Goal: Task Accomplishment & Management: Complete application form

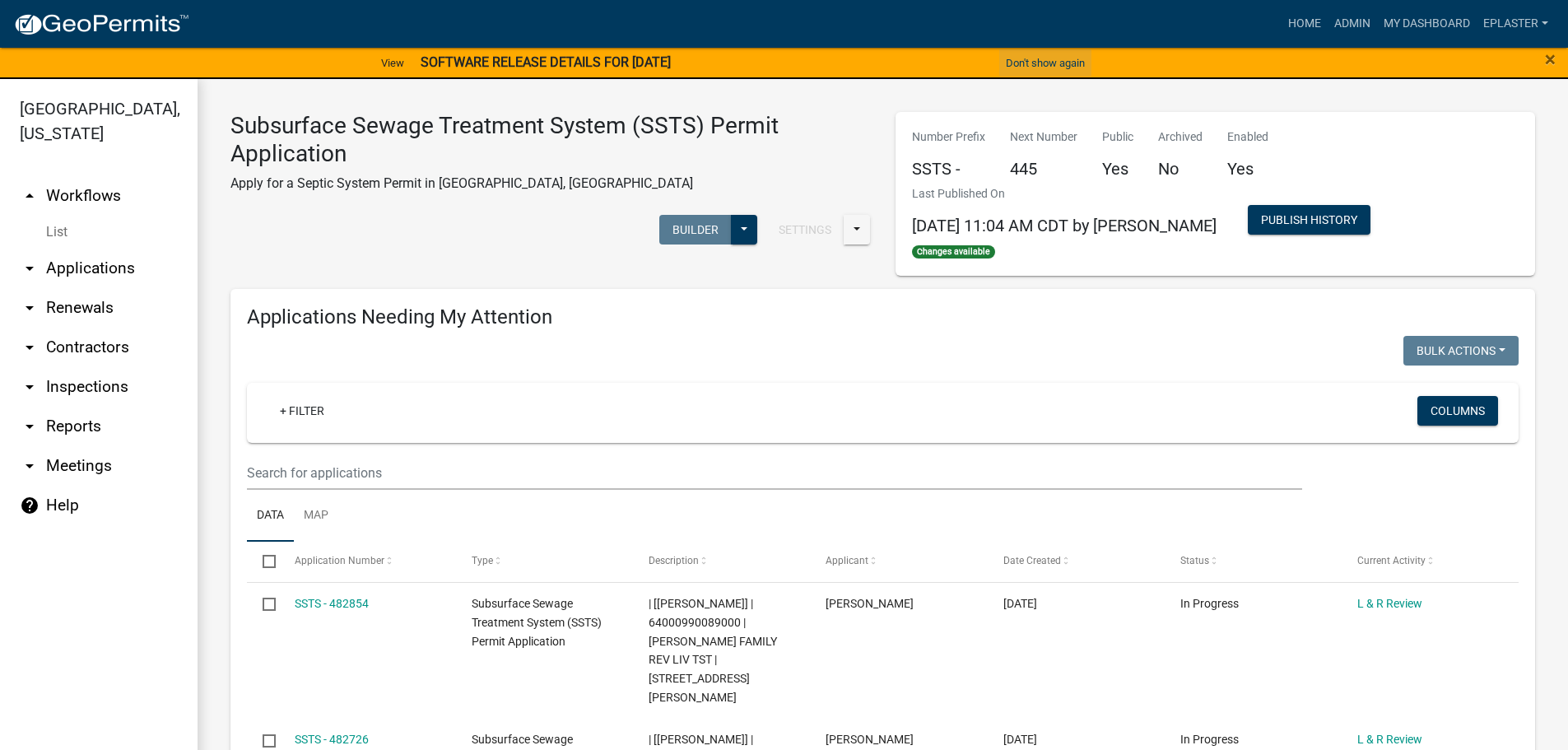
click at [1012, 56] on button "Don't show again" at bounding box center [1045, 63] width 92 height 28
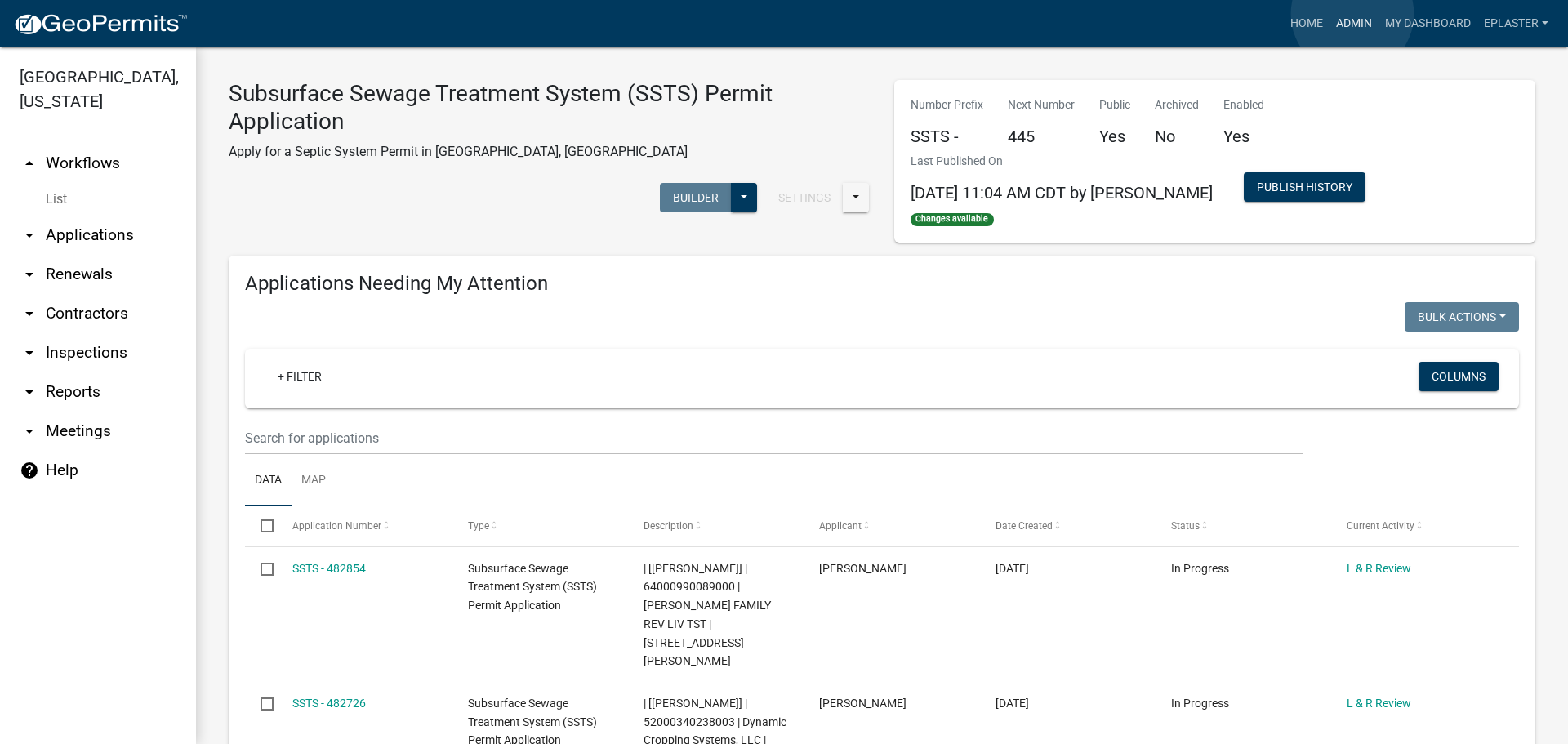
drag, startPoint x: 1353, startPoint y: 14, endPoint x: 1338, endPoint y: 32, distance: 23.4
click at [1353, 13] on link "Admin" at bounding box center [1353, 24] width 49 height 31
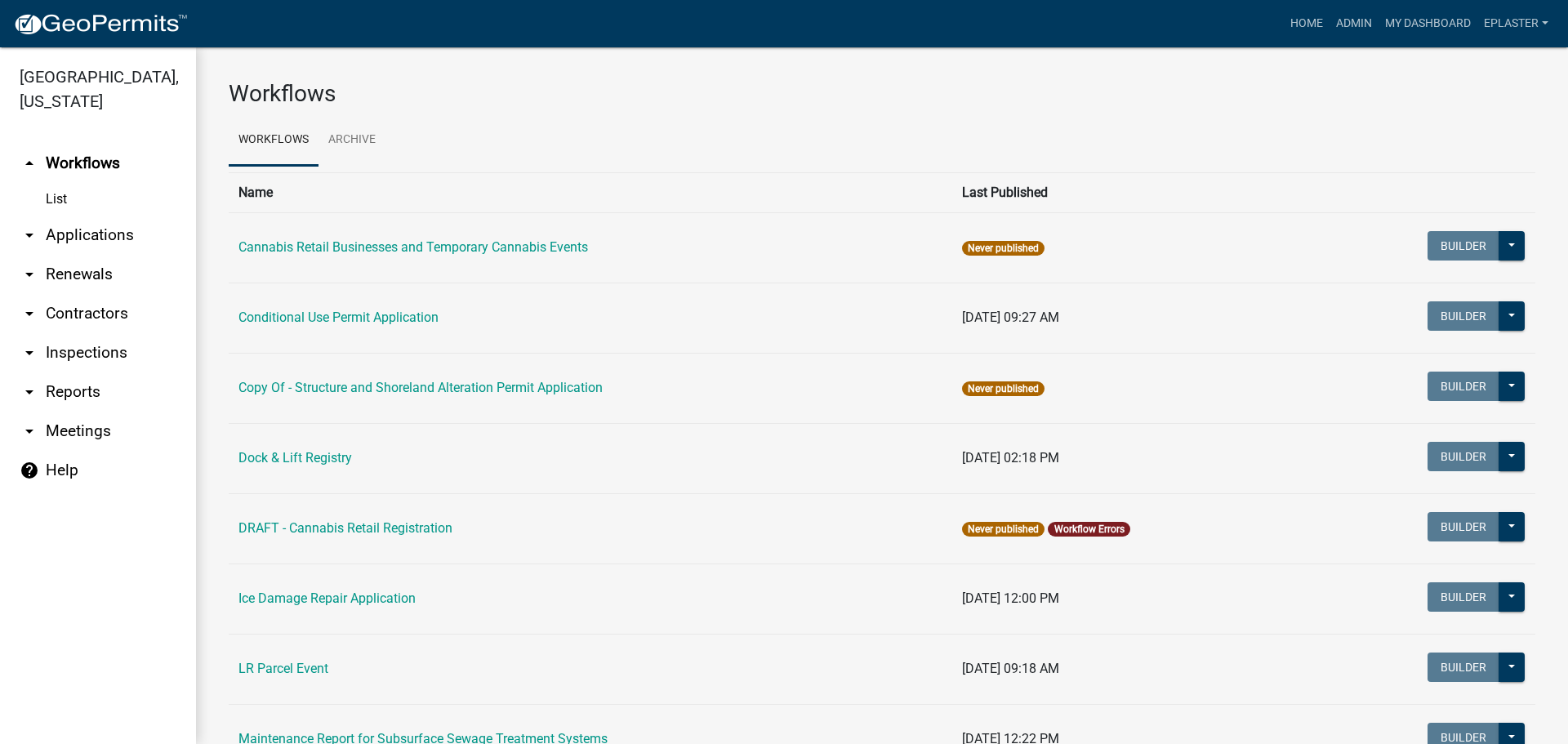
click at [94, 239] on link "arrow_drop_down Applications" at bounding box center [97, 235] width 196 height 39
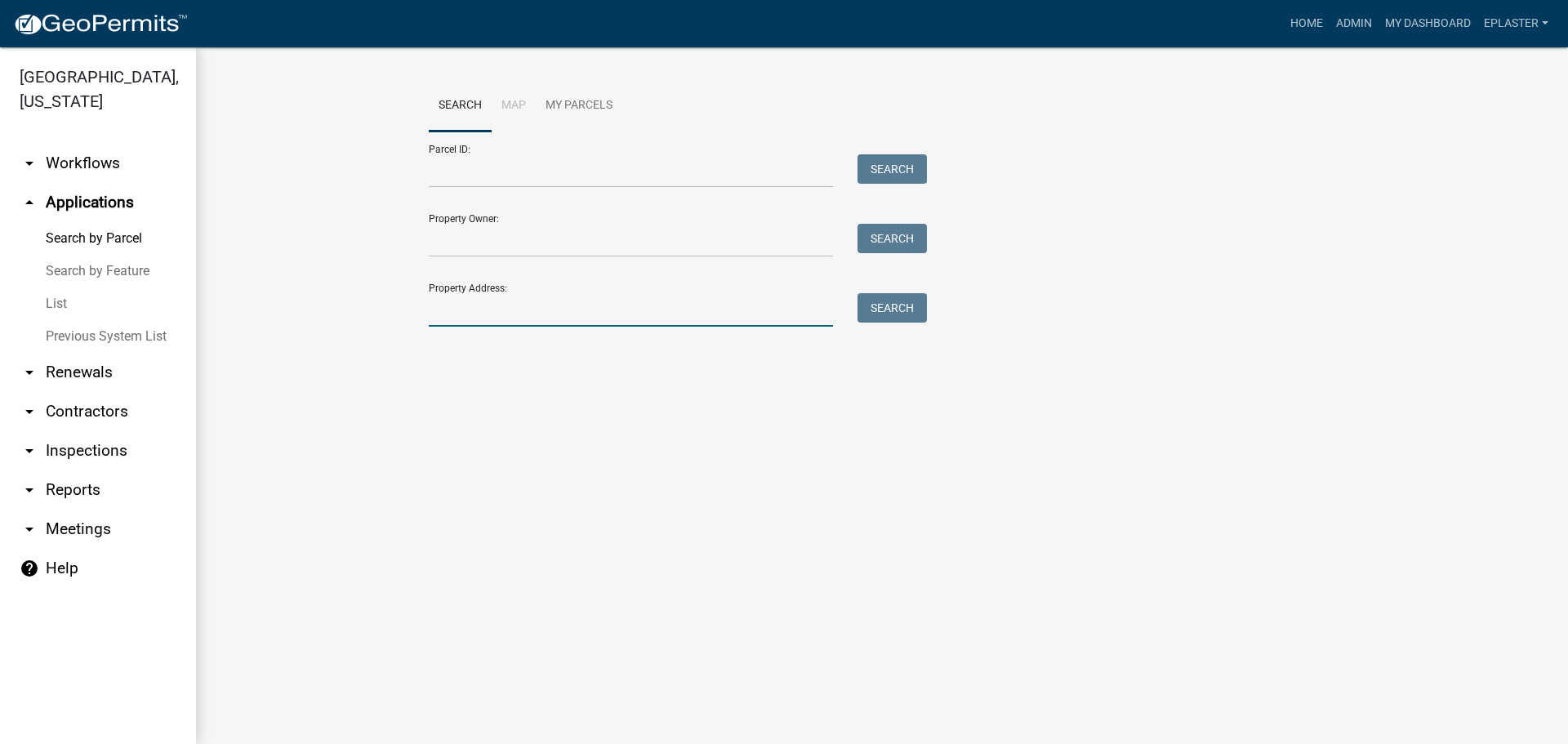
click at [533, 321] on input "Property Address:" at bounding box center [630, 310] width 404 height 33
click at [553, 311] on input "Property Address:" at bounding box center [630, 310] width 404 height 33
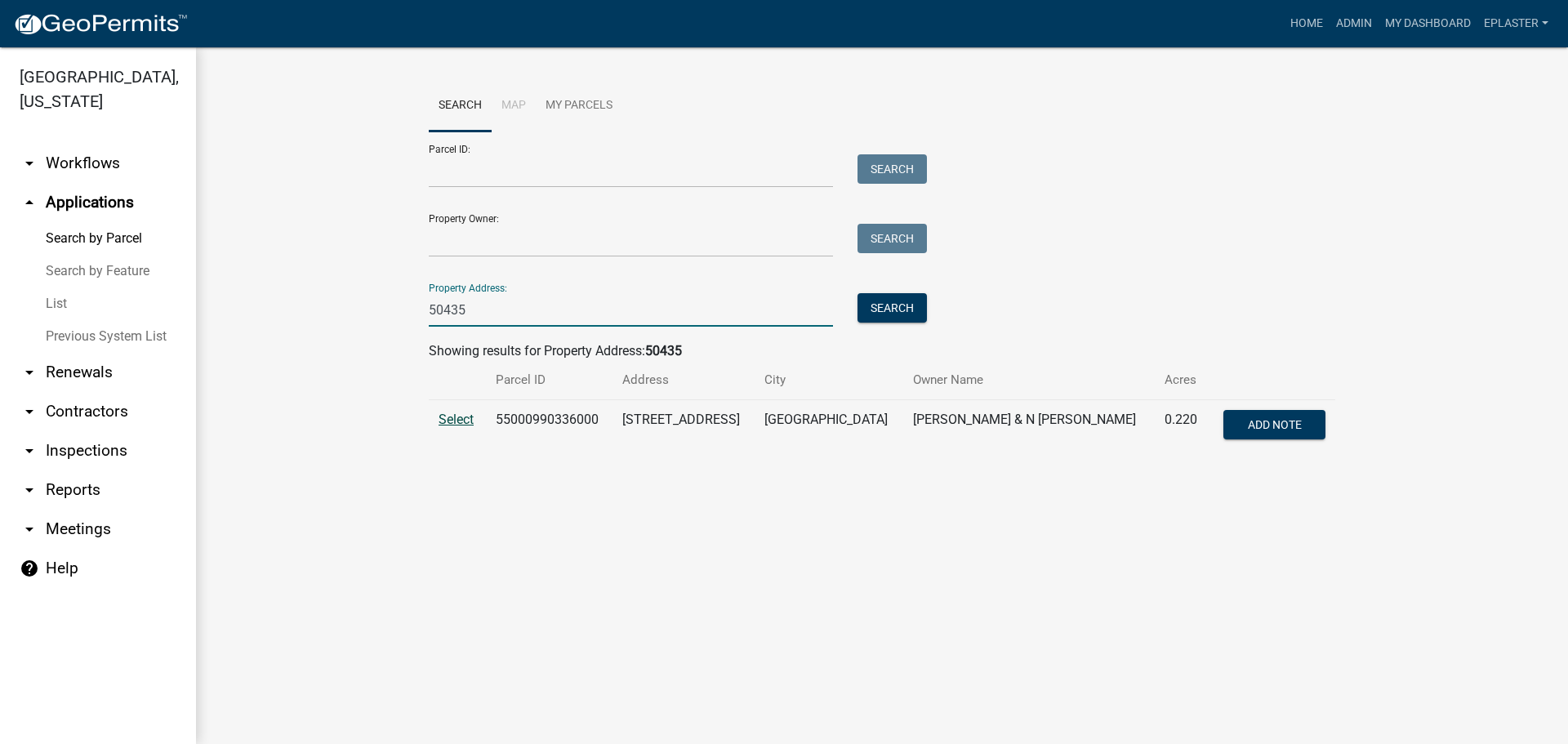
type input "50435"
click at [456, 425] on span "Select" at bounding box center [456, 419] width 35 height 15
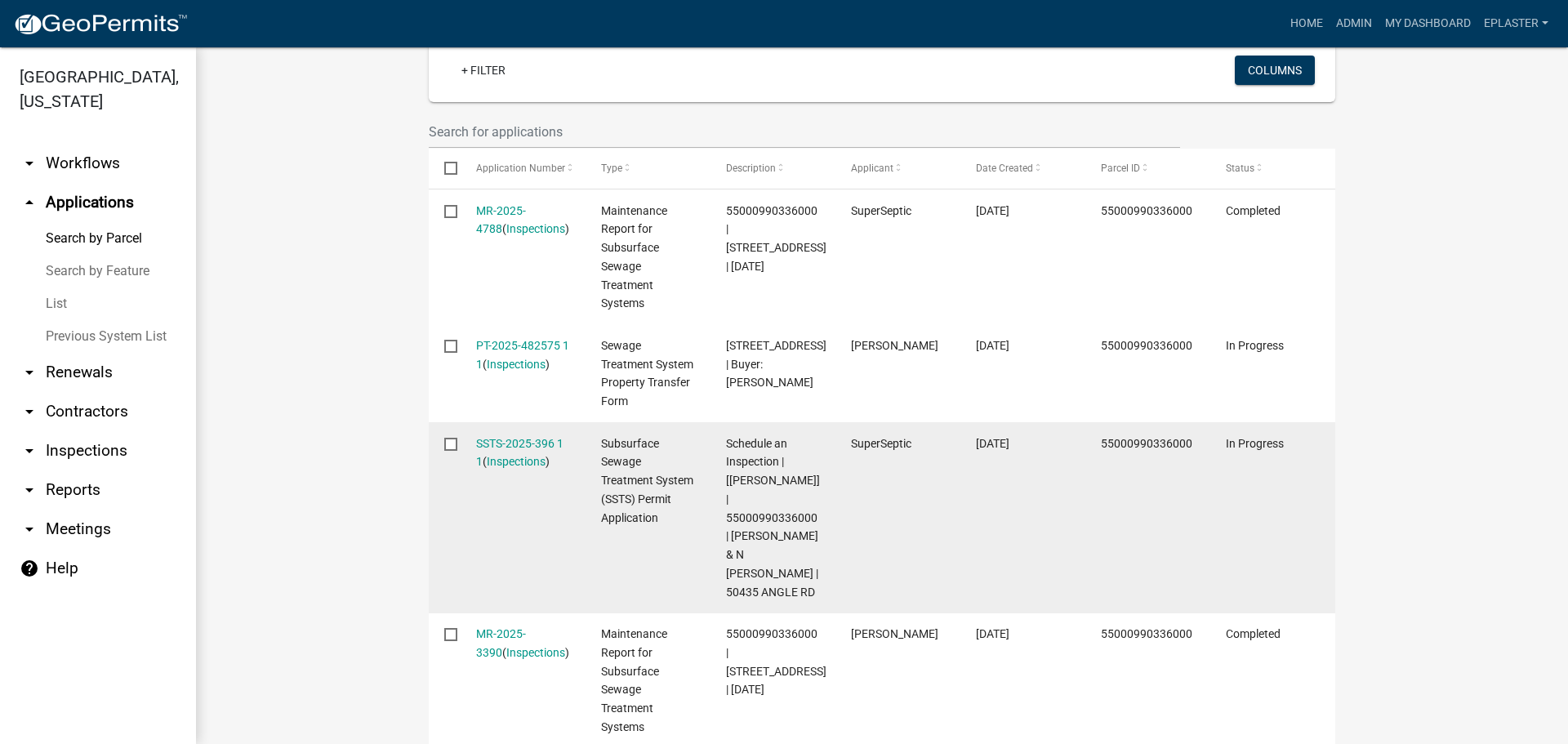
scroll to position [511, 0]
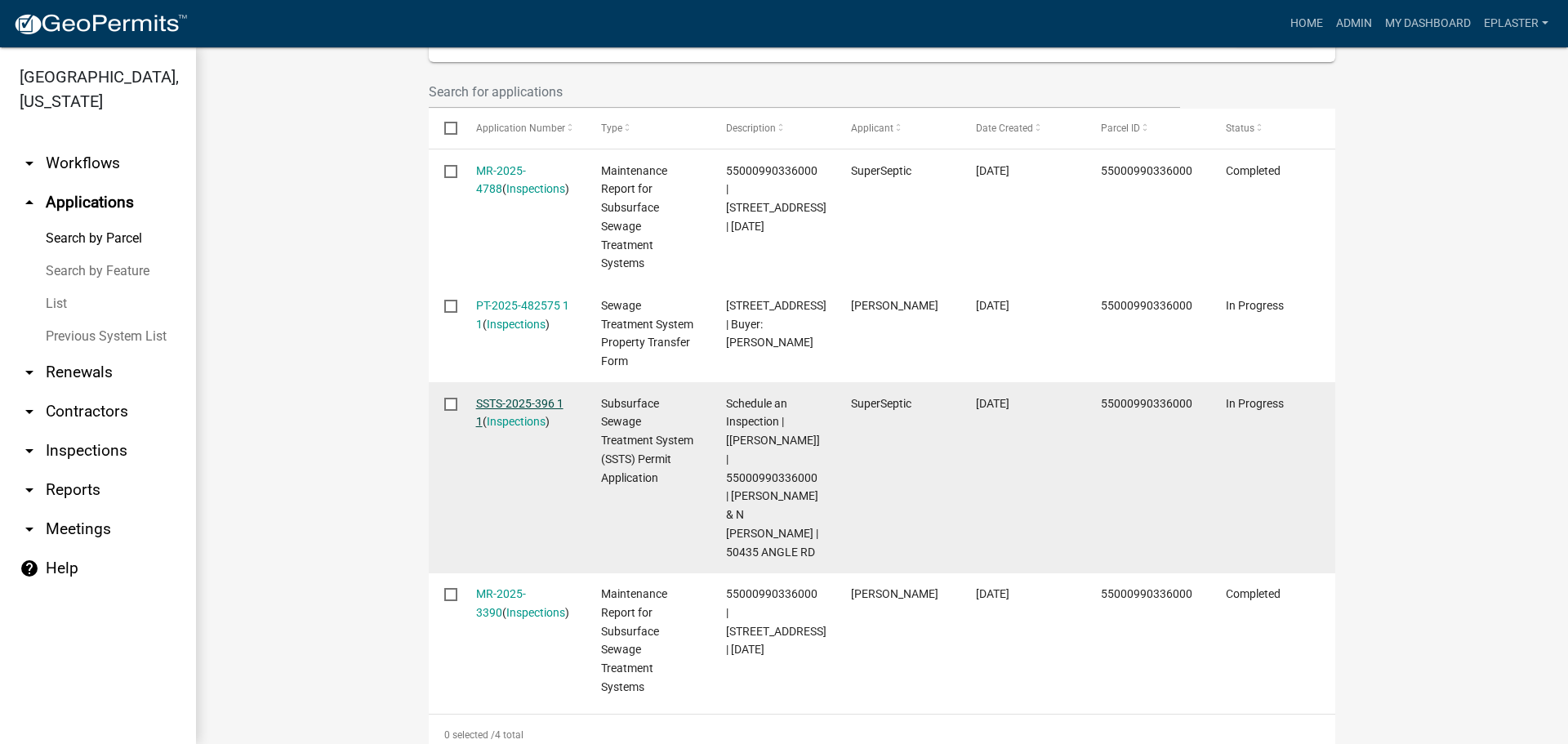
click at [535, 402] on link "SSTS-2025-396 1 1" at bounding box center [520, 412] width 87 height 32
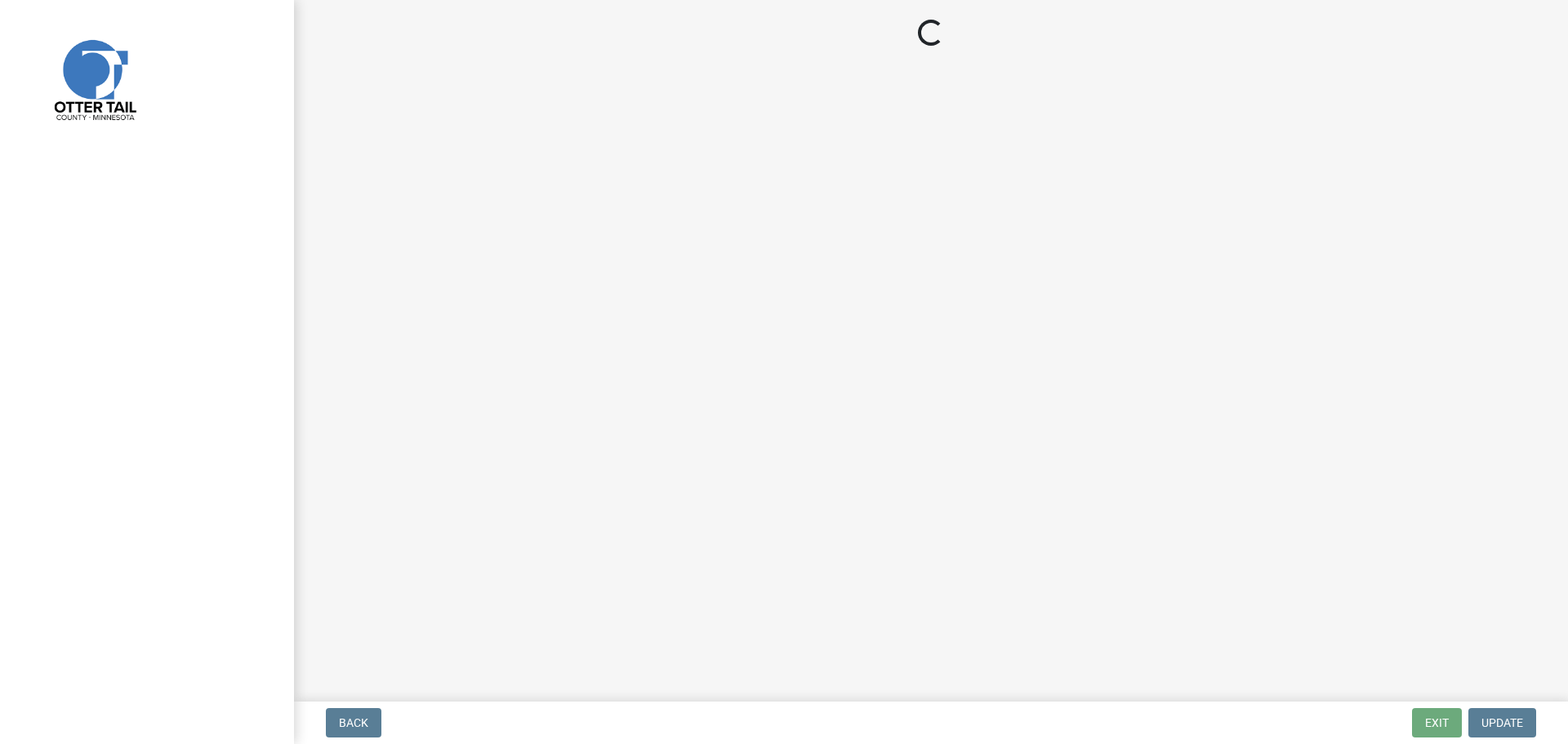
select select "710d5f49-2663-4e73-9718-d0c4e189f5ed"
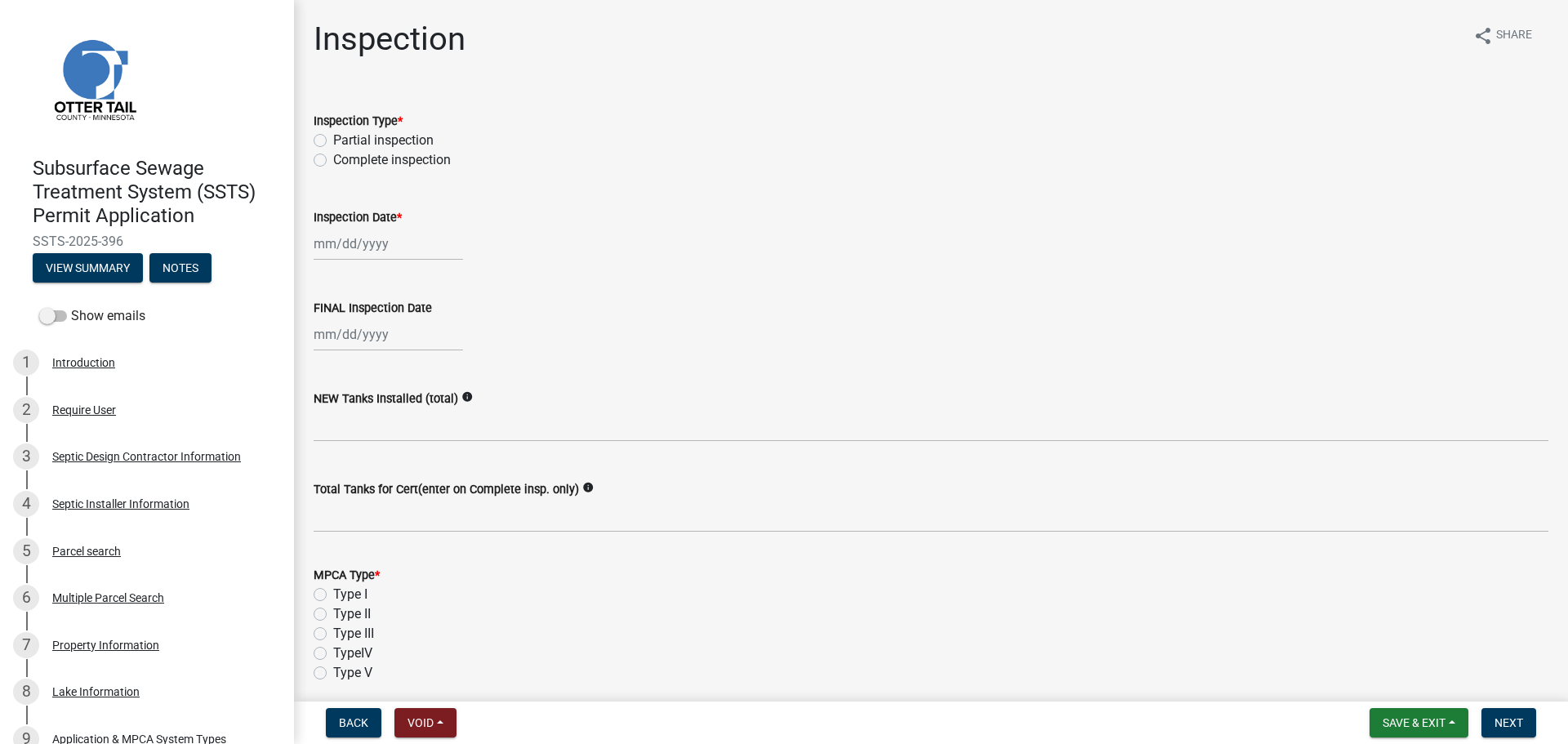
click at [333, 158] on label "Complete inspection" at bounding box center [392, 160] width 118 height 20
click at [333, 158] on input "Complete inspection" at bounding box center [339, 156] width 10 height 10
radio input "true"
click at [361, 241] on div at bounding box center [388, 244] width 150 height 33
select select "9"
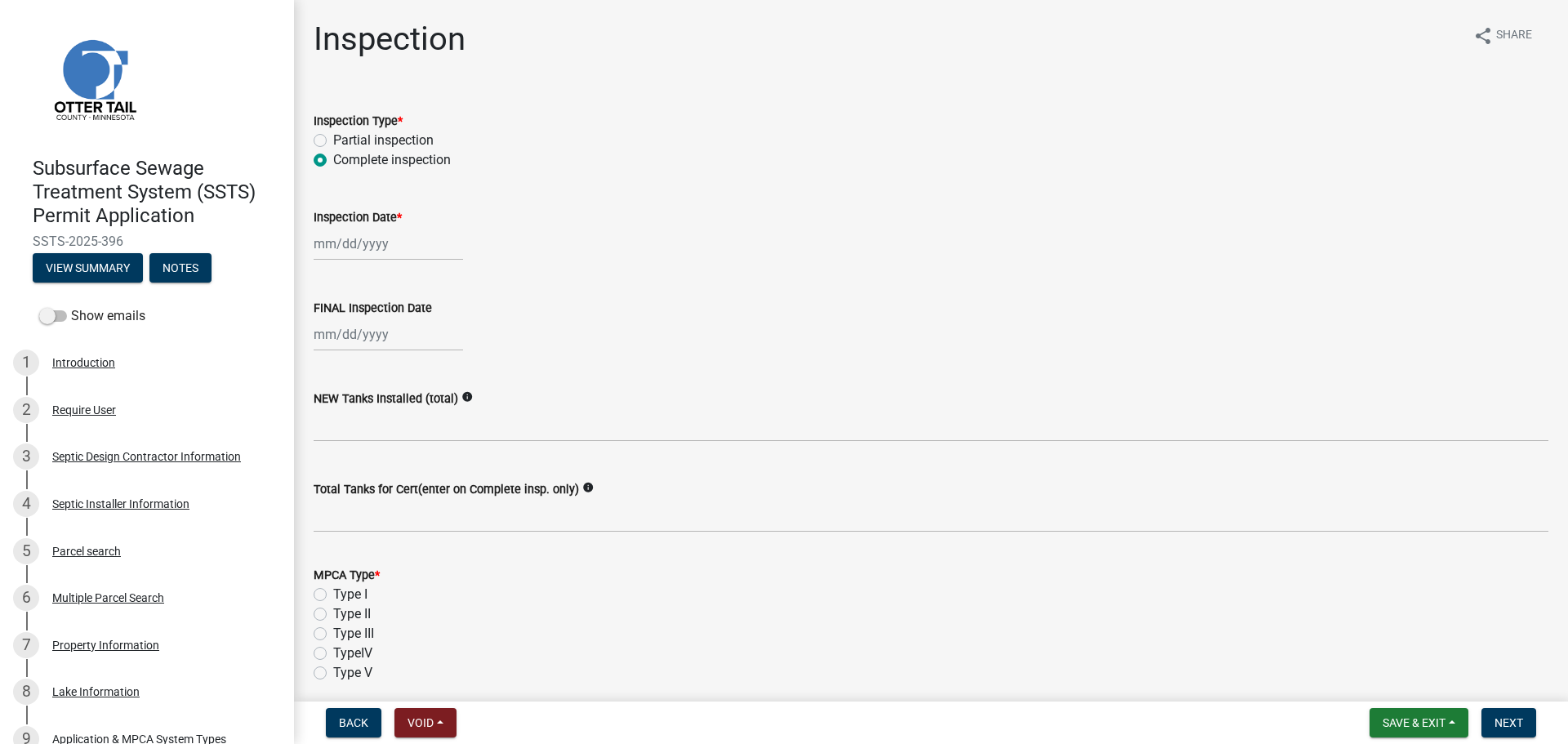
select select "2025"
click at [356, 411] on div "23" at bounding box center [356, 409] width 27 height 27
type input "[DATE]"
click at [333, 340] on div at bounding box center [388, 334] width 150 height 33
select select "9"
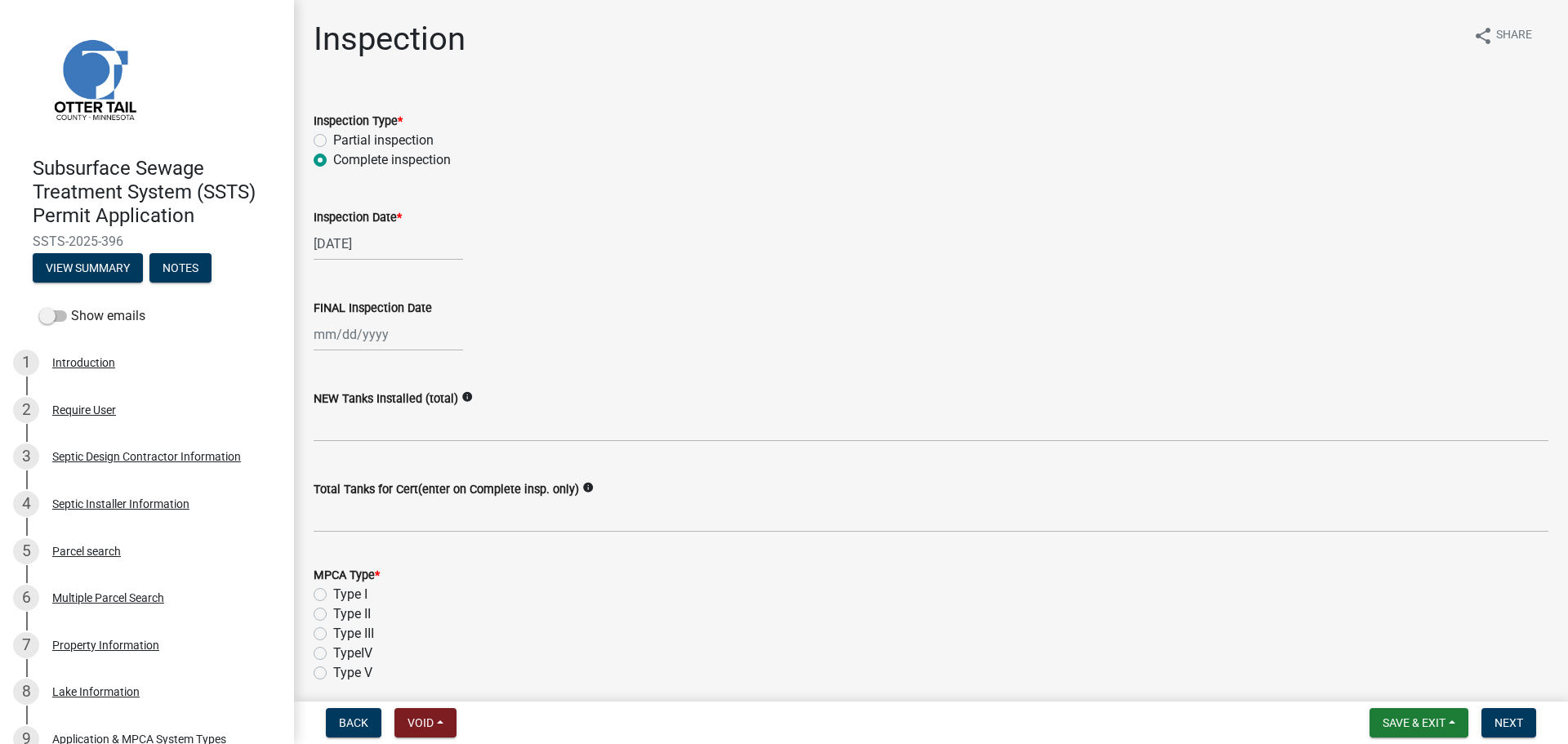
select select "2025"
click at [353, 497] on div "23" at bounding box center [356, 499] width 27 height 27
type input "[DATE]"
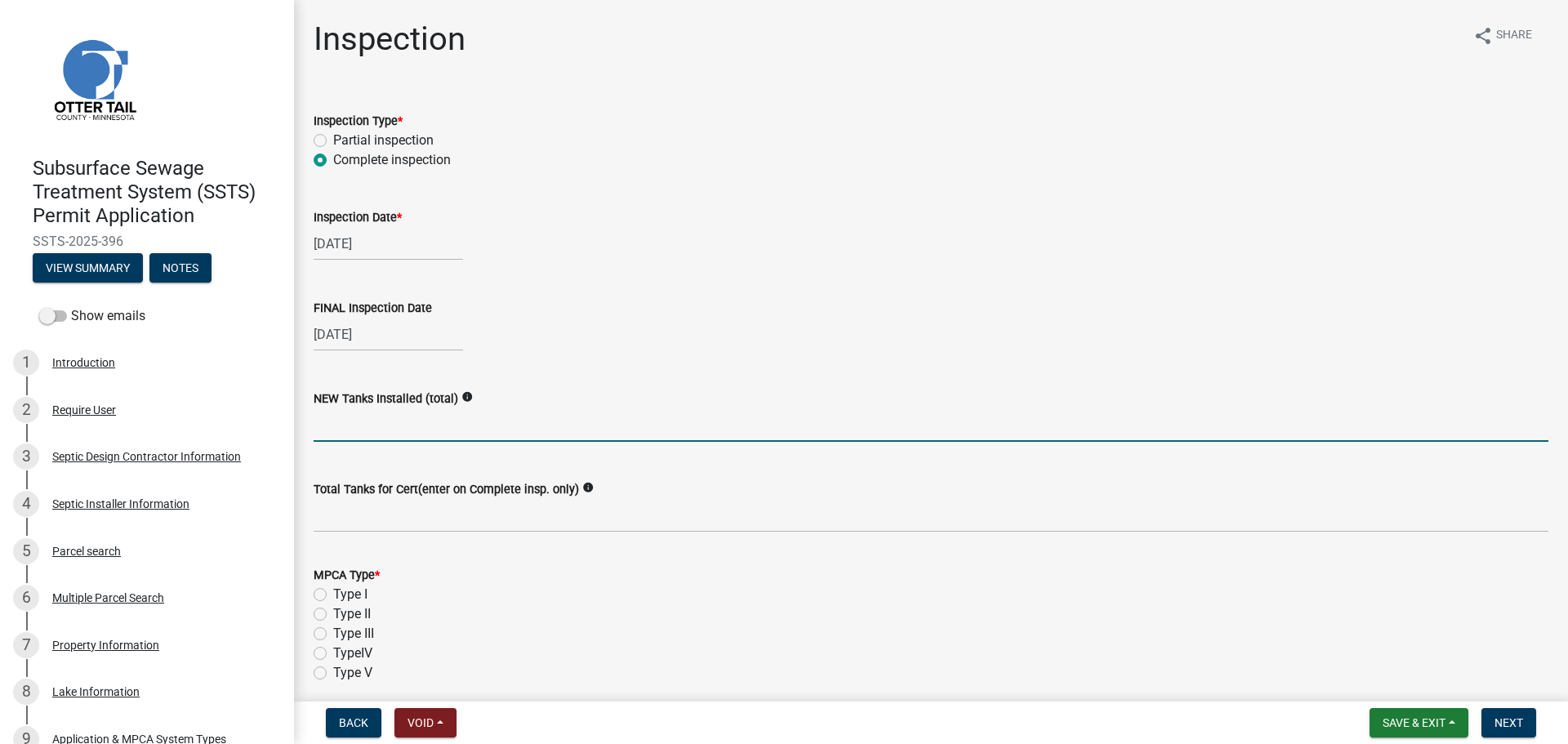
click at [393, 426] on input "text" at bounding box center [931, 425] width 1235 height 33
type input "2"
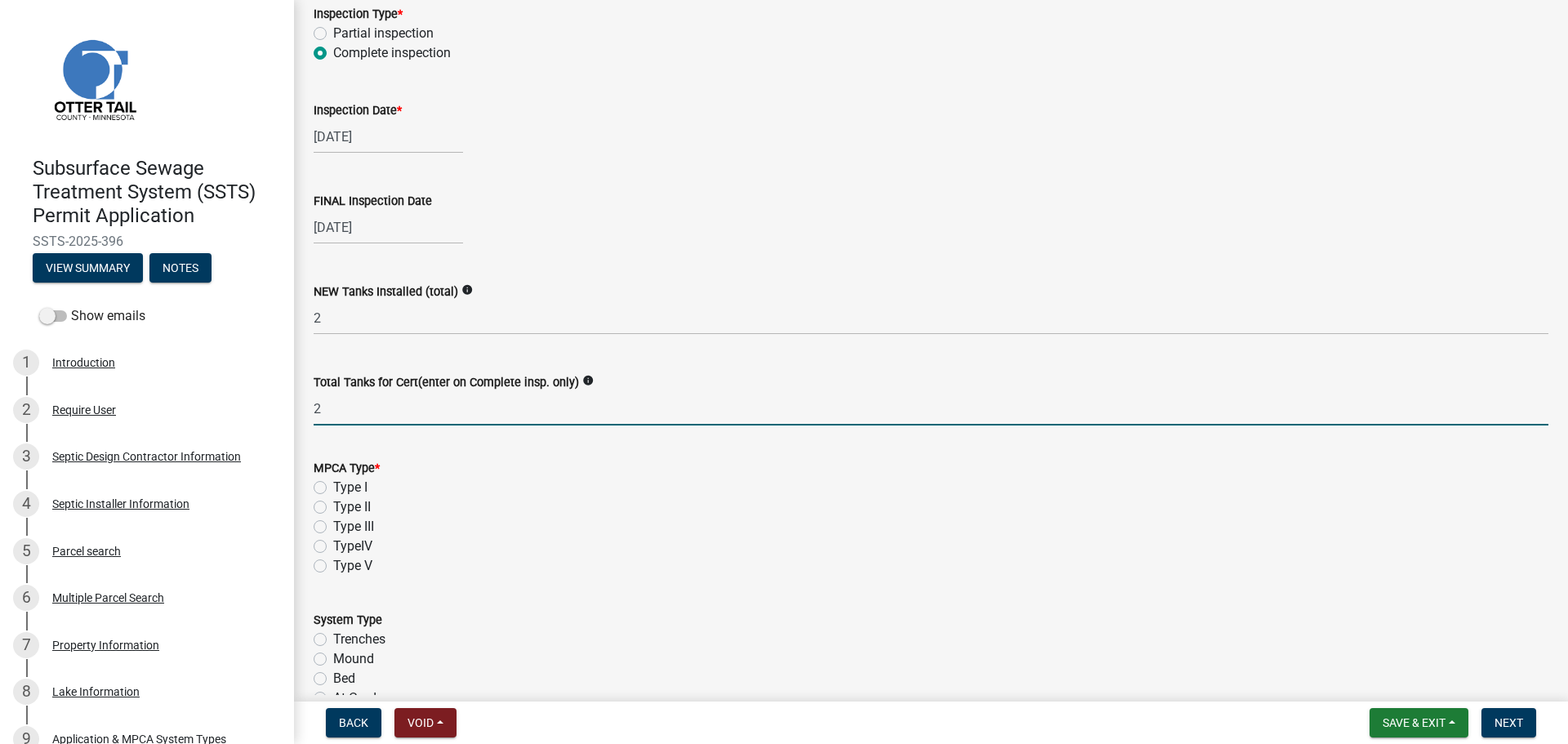
scroll to position [327, 0]
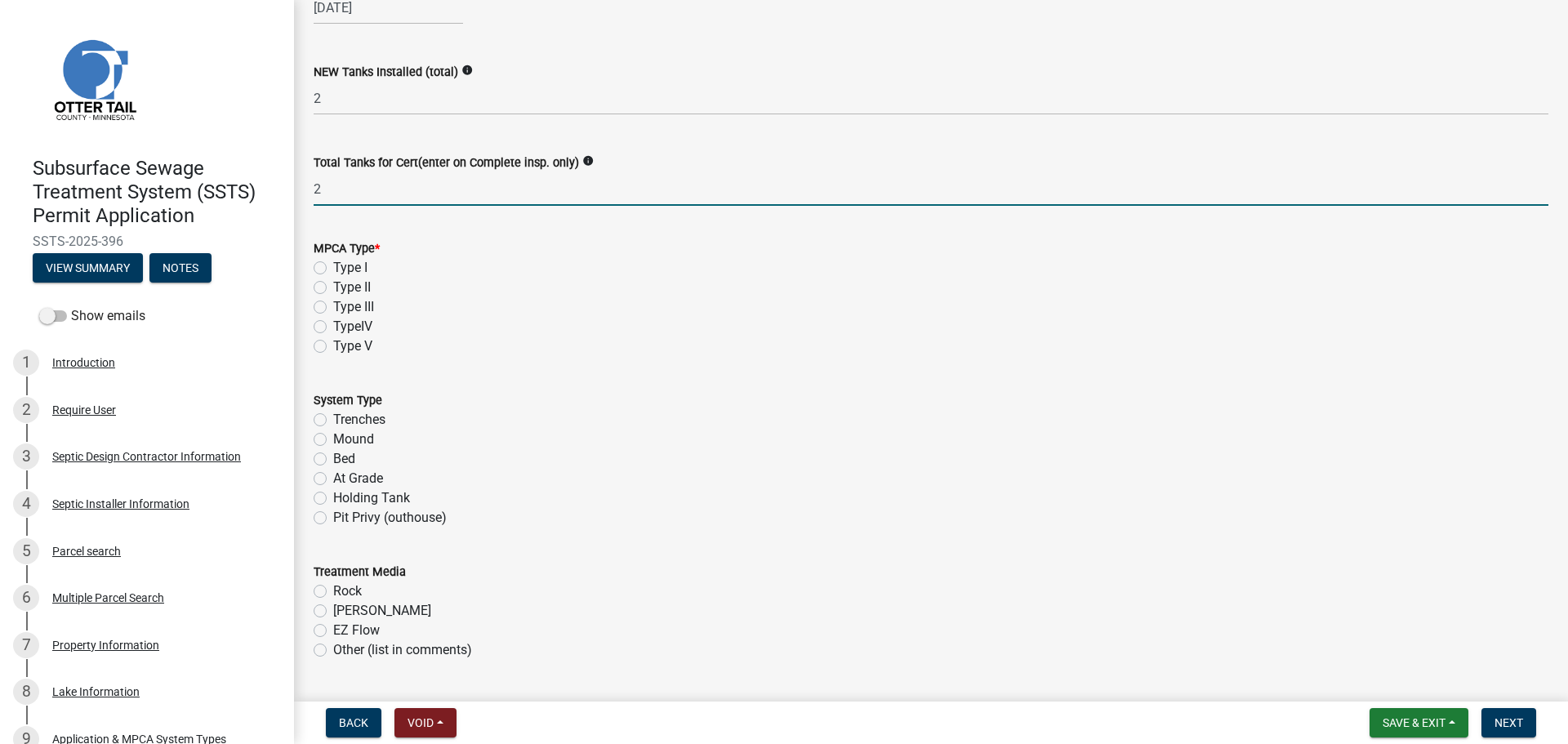
type input "2"
click at [333, 287] on label "Type II" at bounding box center [352, 287] width 38 height 20
click at [333, 287] on input "Type II" at bounding box center [339, 283] width 10 height 10
radio input "true"
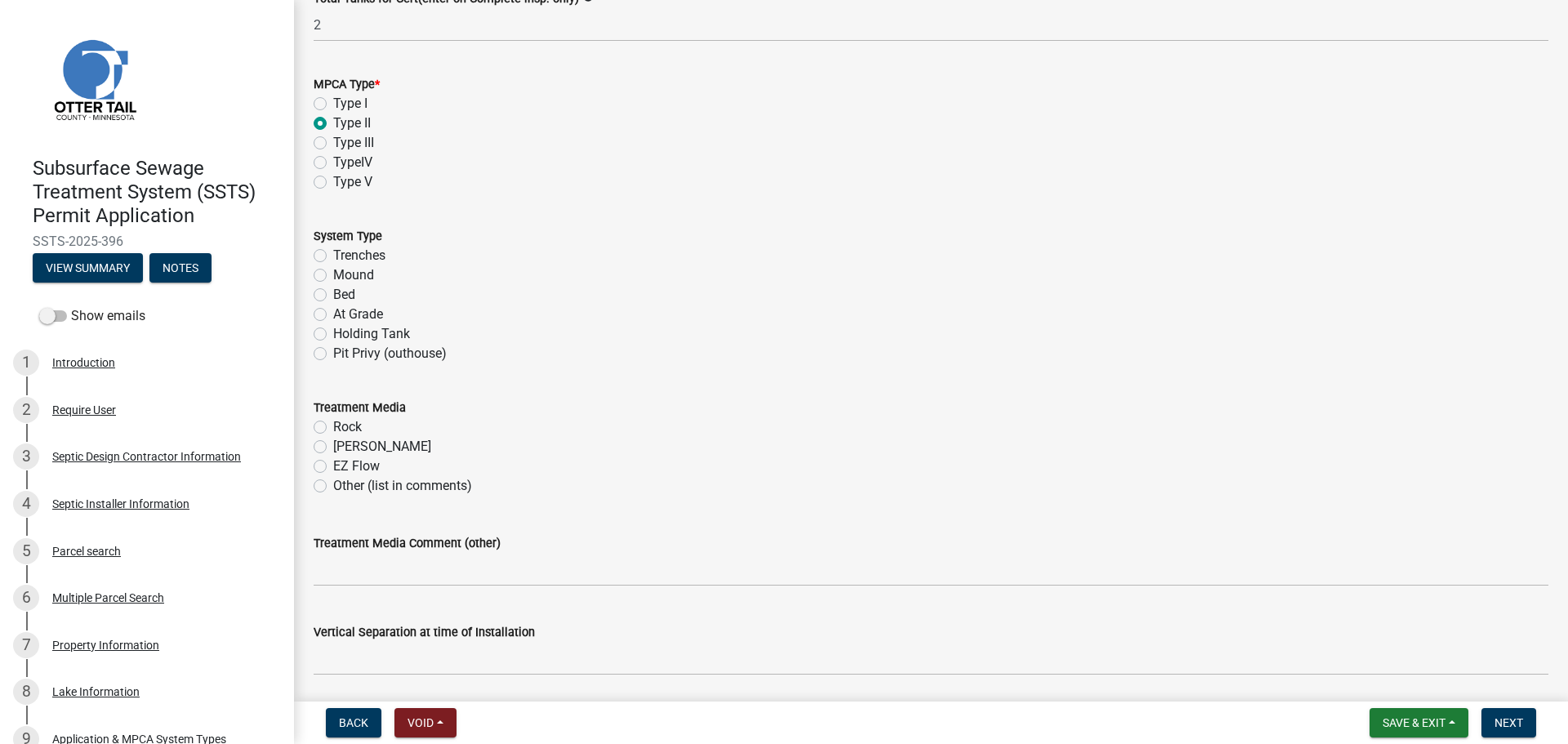
scroll to position [593, 0]
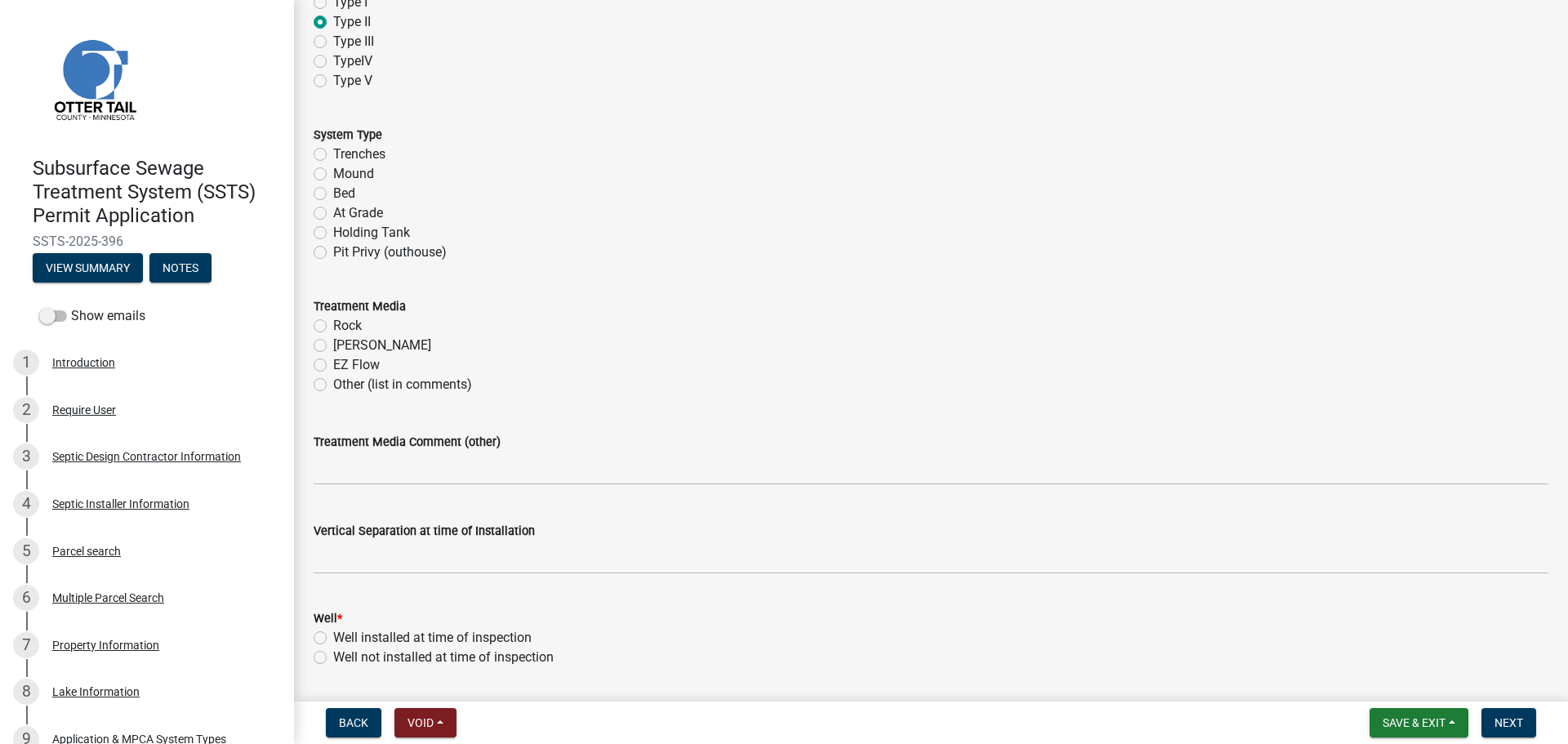
click at [333, 231] on label "Holding Tank" at bounding box center [372, 233] width 77 height 20
click at [333, 231] on input "Holding Tank" at bounding box center [339, 228] width 10 height 10
radio input "true"
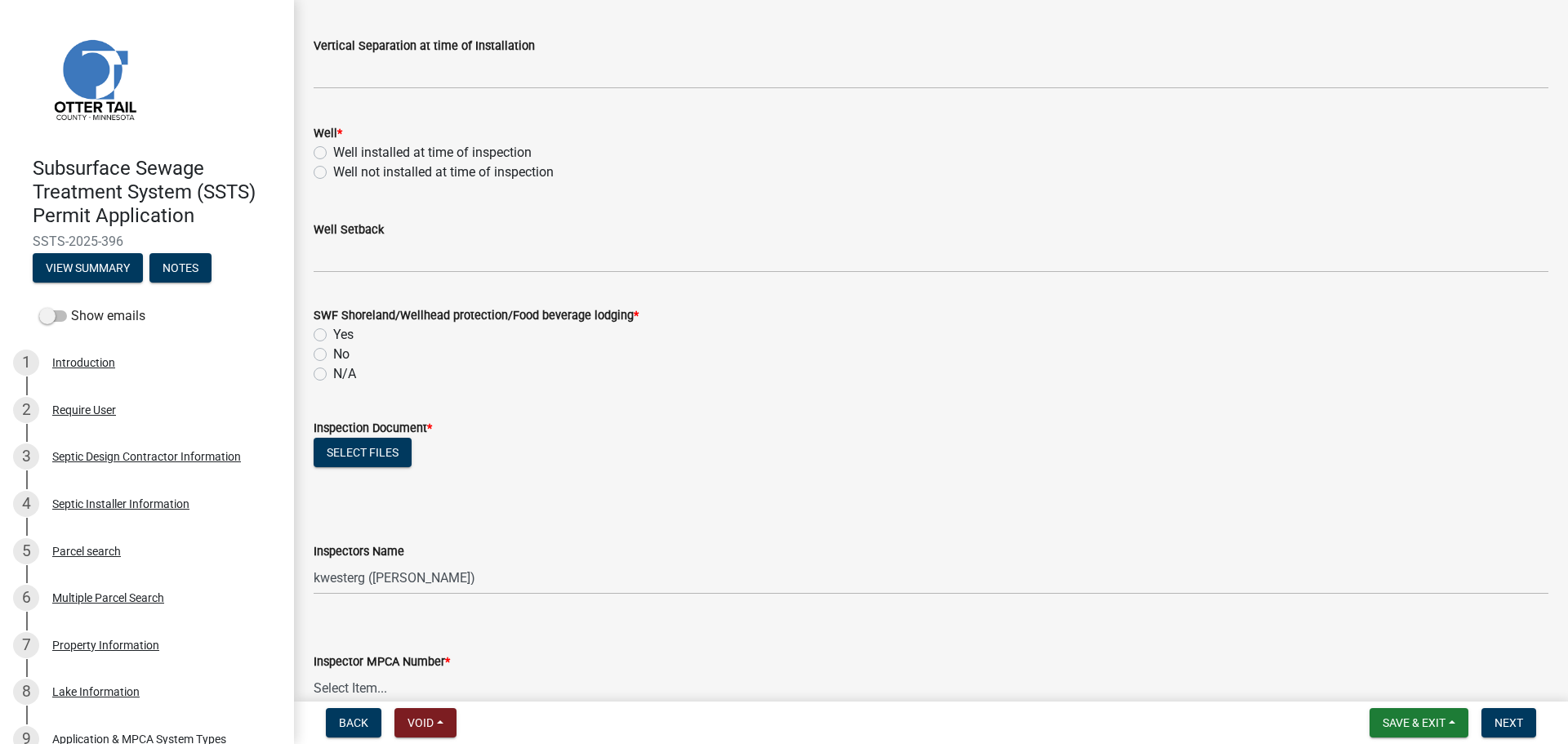
scroll to position [1083, 0]
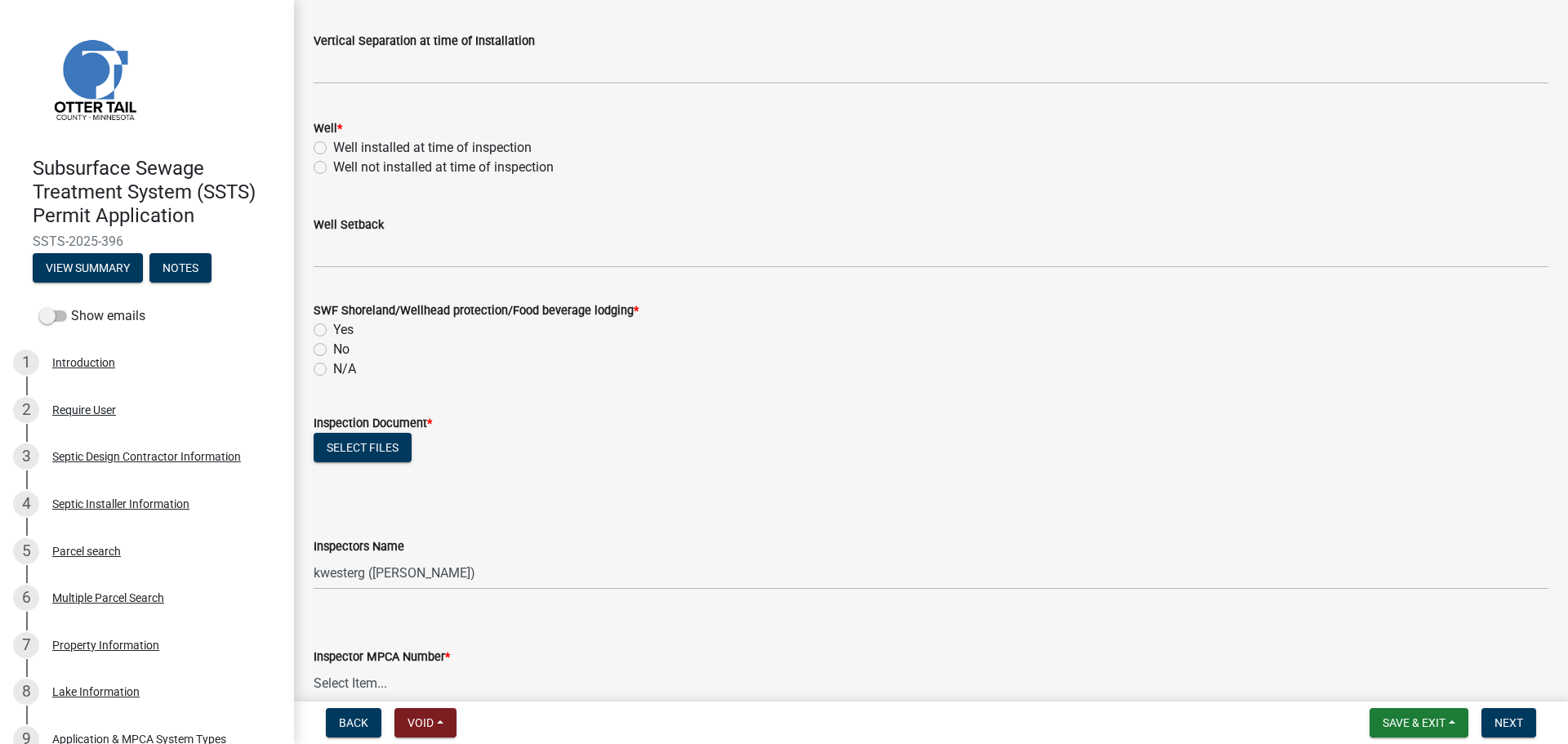
click at [333, 151] on label "Well installed at time of inspection" at bounding box center [433, 147] width 198 height 20
click at [333, 149] on input "Well installed at time of inspection" at bounding box center [339, 143] width 10 height 10
radio input "true"
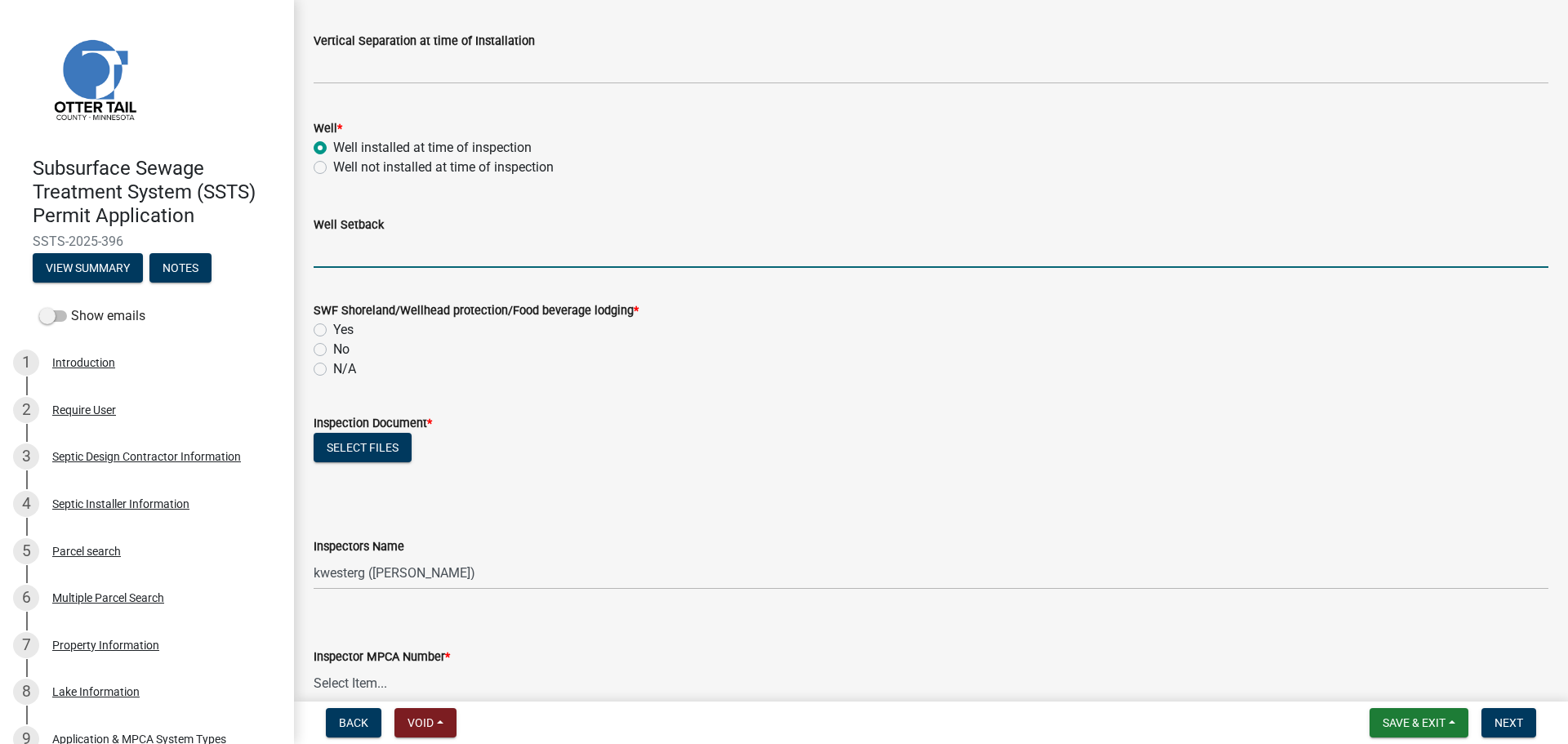
click at [343, 246] on input "Well Setback" at bounding box center [931, 251] width 1235 height 33
type input "55+"
click at [333, 330] on label "Yes" at bounding box center [344, 329] width 21 height 20
click at [333, 330] on input "Yes" at bounding box center [339, 325] width 10 height 10
radio input "true"
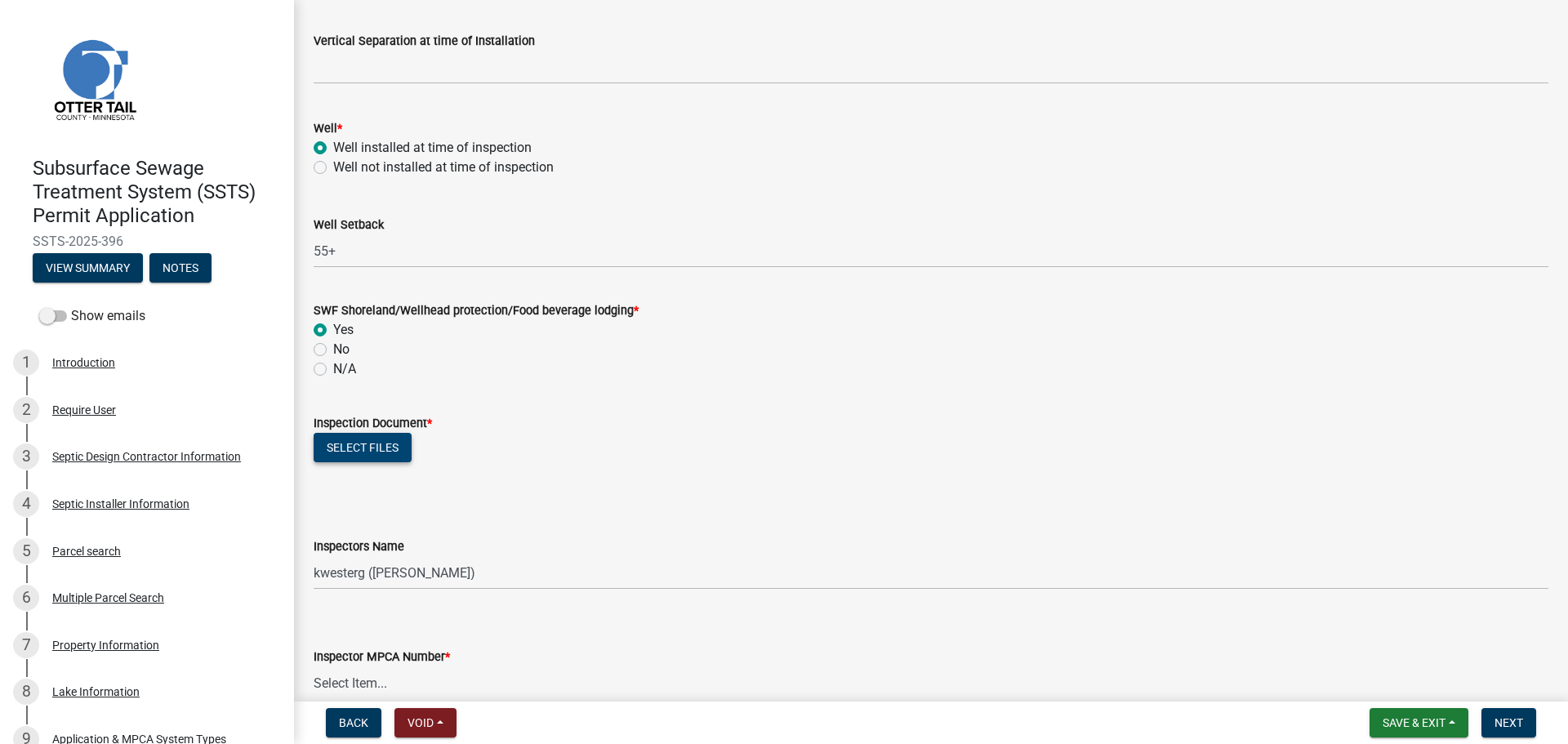
click at [365, 438] on button "Select files" at bounding box center [363, 447] width 98 height 29
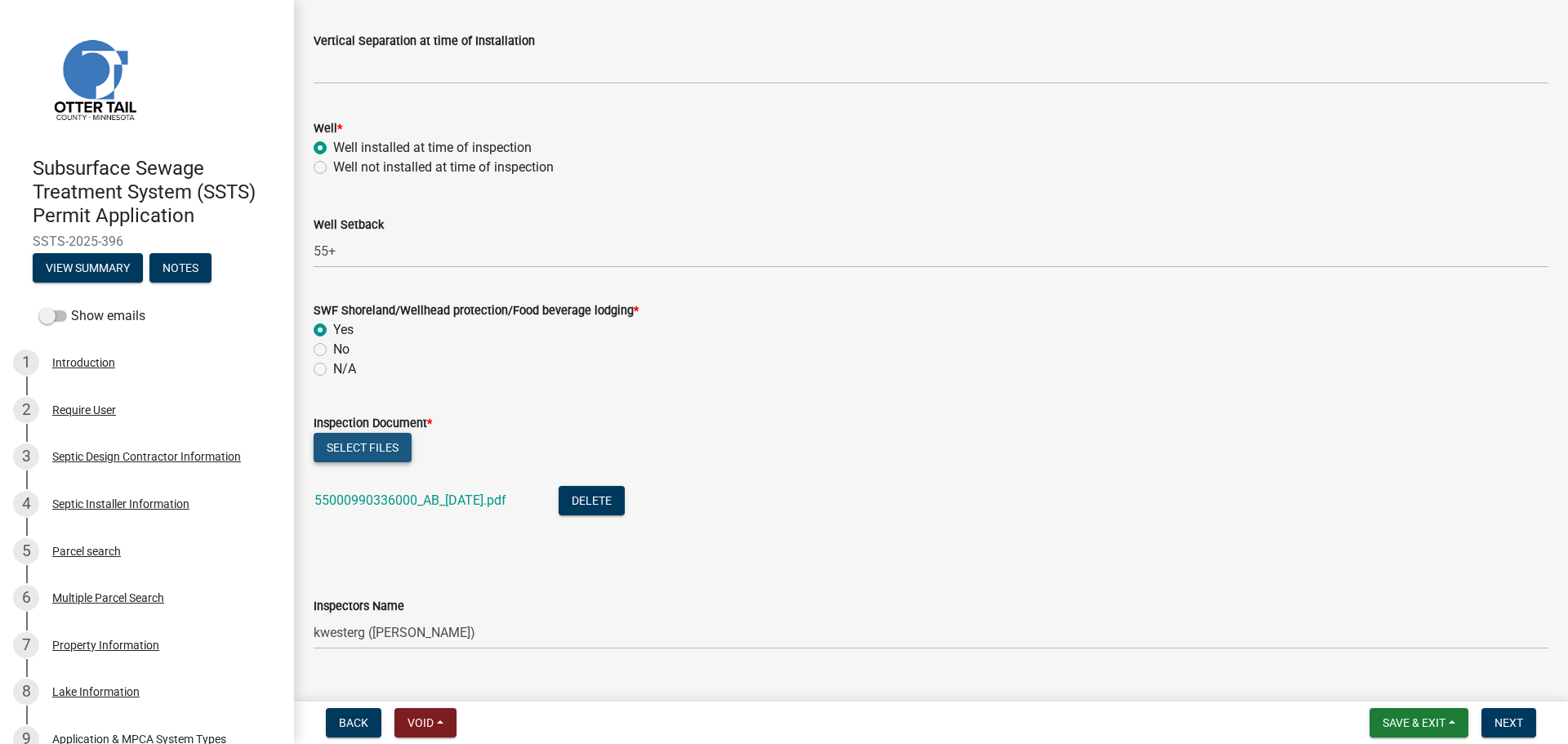
click at [367, 440] on button "Select files" at bounding box center [363, 447] width 98 height 29
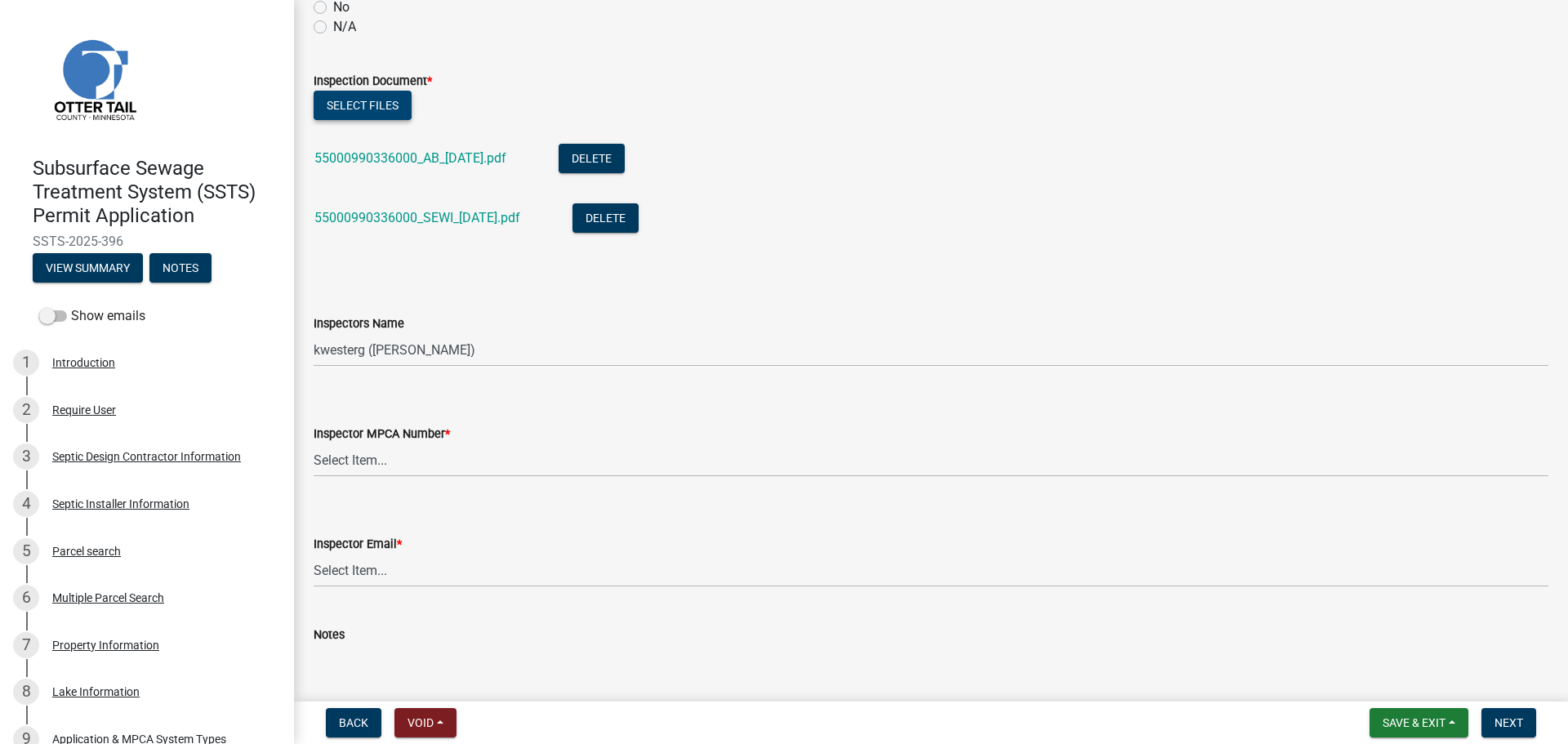
scroll to position [1491, 0]
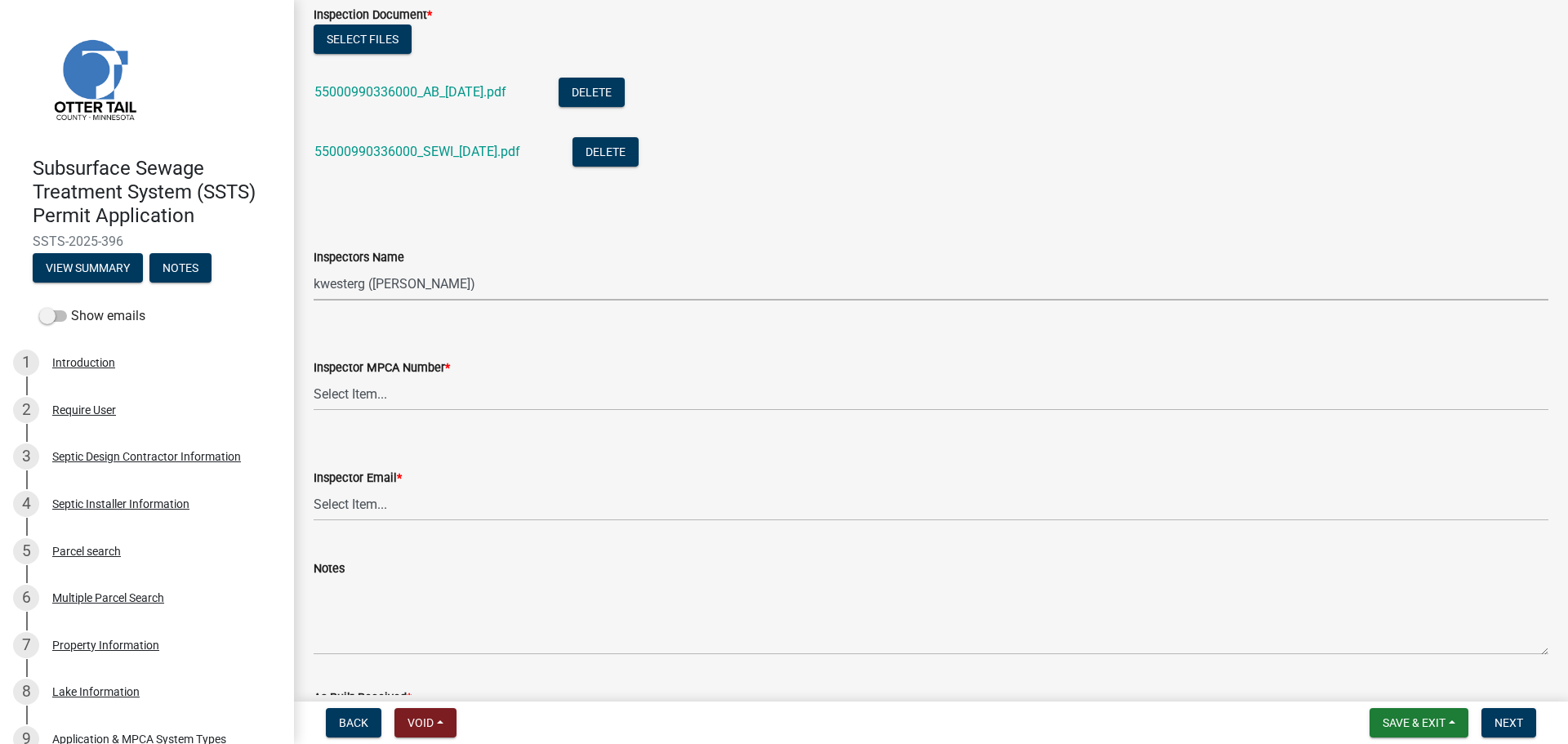
click at [374, 289] on select "Select Item... btollefson ([PERSON_NAME]) [PERSON_NAME] ([PERSON_NAME]) eplaste…" at bounding box center [931, 283] width 1235 height 33
select select "ab4afe9b-f255-4bf6-b29f-35714790ba70"
click at [314, 267] on select "Select Item... btollefson ([PERSON_NAME]) [PERSON_NAME] ([PERSON_NAME]) eplaste…" at bounding box center [931, 283] width 1235 height 33
click at [355, 389] on select "Select Item... [PERSON_NAME] (10415) [PERSON_NAME] (924) [PERSON_NAME] (1957) […" at bounding box center [931, 393] width 1235 height 33
click at [314, 377] on select "Select Item... [PERSON_NAME] (10415) [PERSON_NAME] (924) [PERSON_NAME] (1957) […" at bounding box center [931, 393] width 1235 height 33
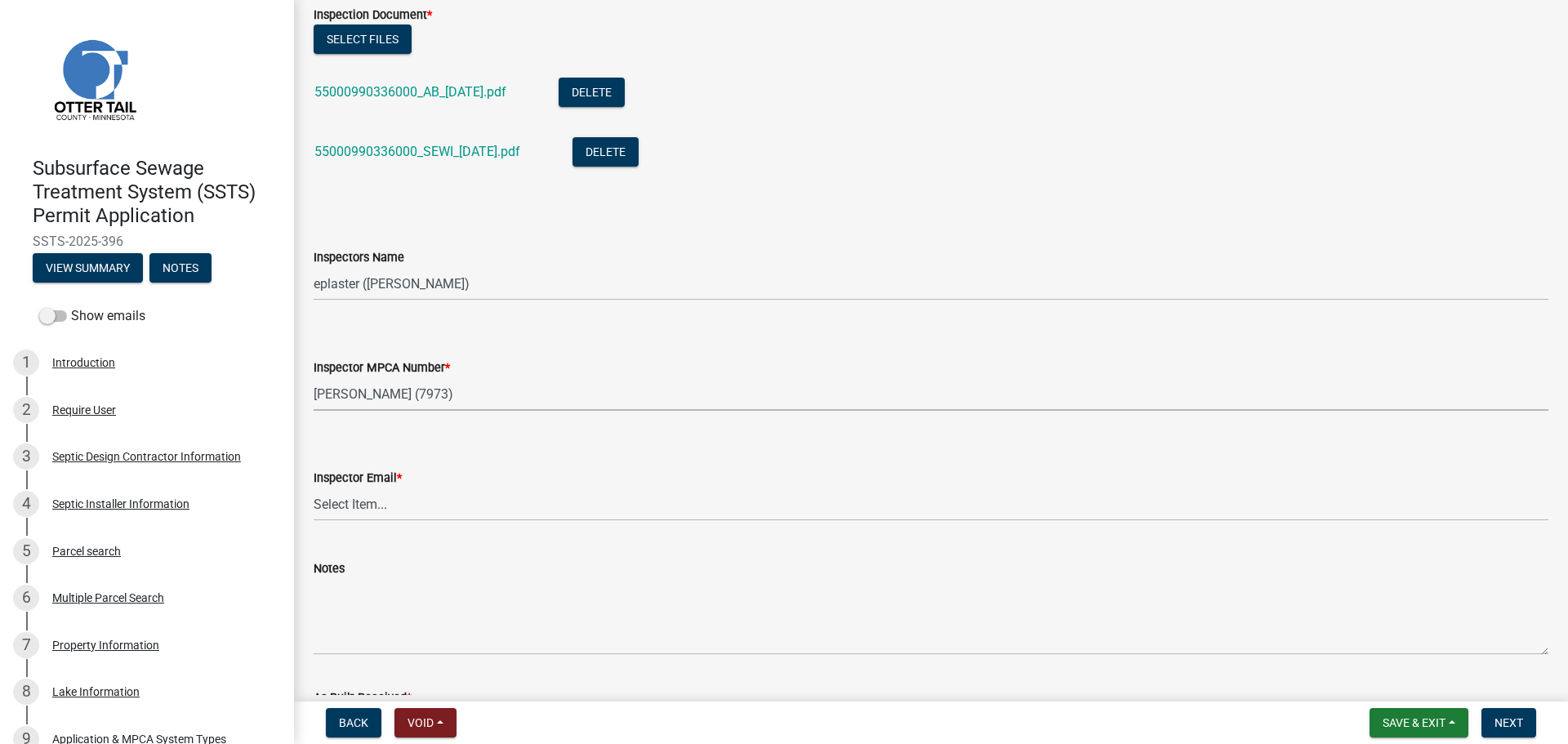
select select "4857f273-0e9a-4084-85c8-075cbcf0902e"
click at [354, 501] on select "Select Item... [PERSON_NAME] ([EMAIL_ADDRESS][DOMAIN_NAME]) [PERSON_NAME] ([EMA…" at bounding box center [931, 504] width 1235 height 33
click at [314, 487] on select "Select Item... [PERSON_NAME] ([EMAIL_ADDRESS][DOMAIN_NAME]) [PERSON_NAME] ([EMA…" at bounding box center [931, 504] width 1235 height 33
select select "318b8207-6619-4c37-8bd8-783b28c7307f"
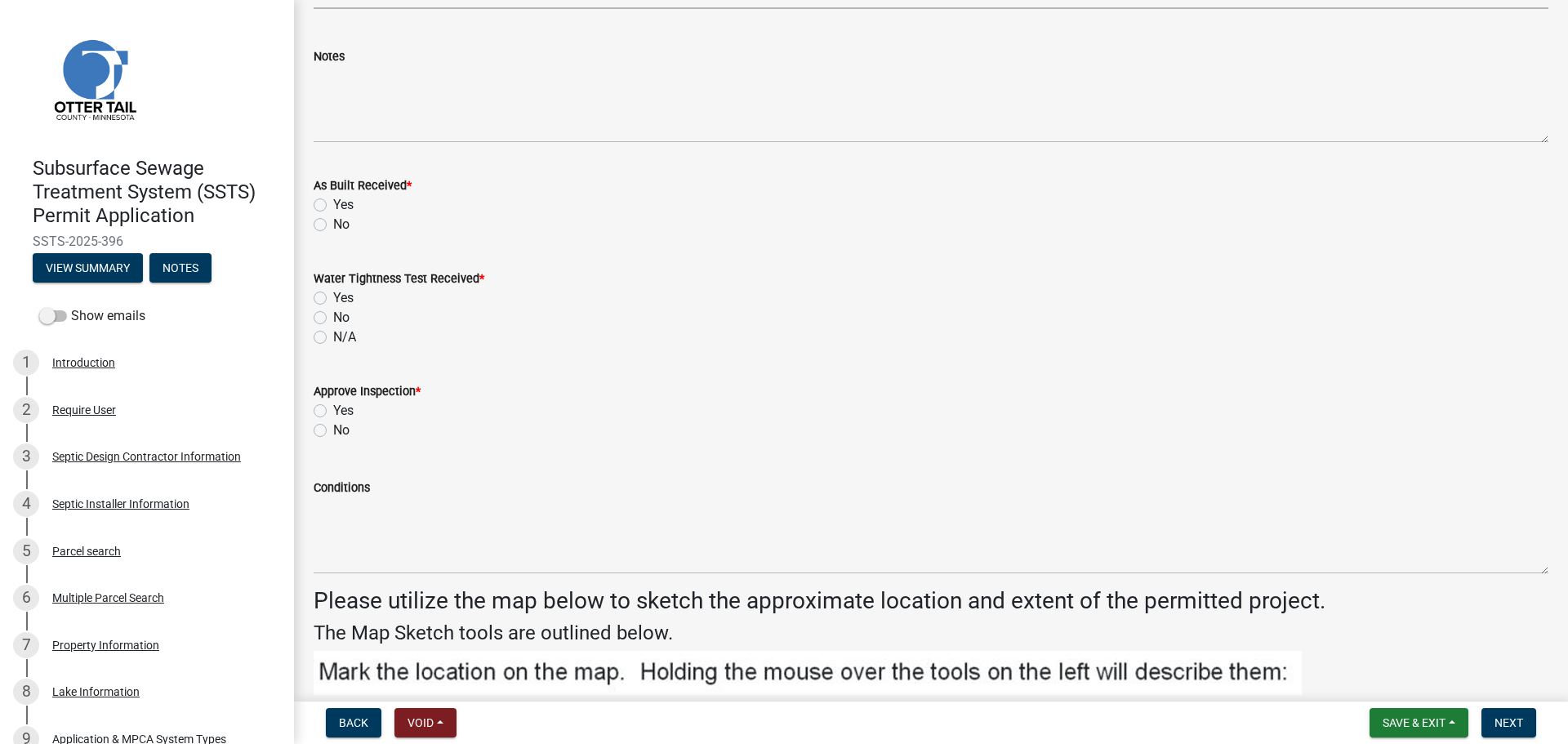
scroll to position [1981, 0]
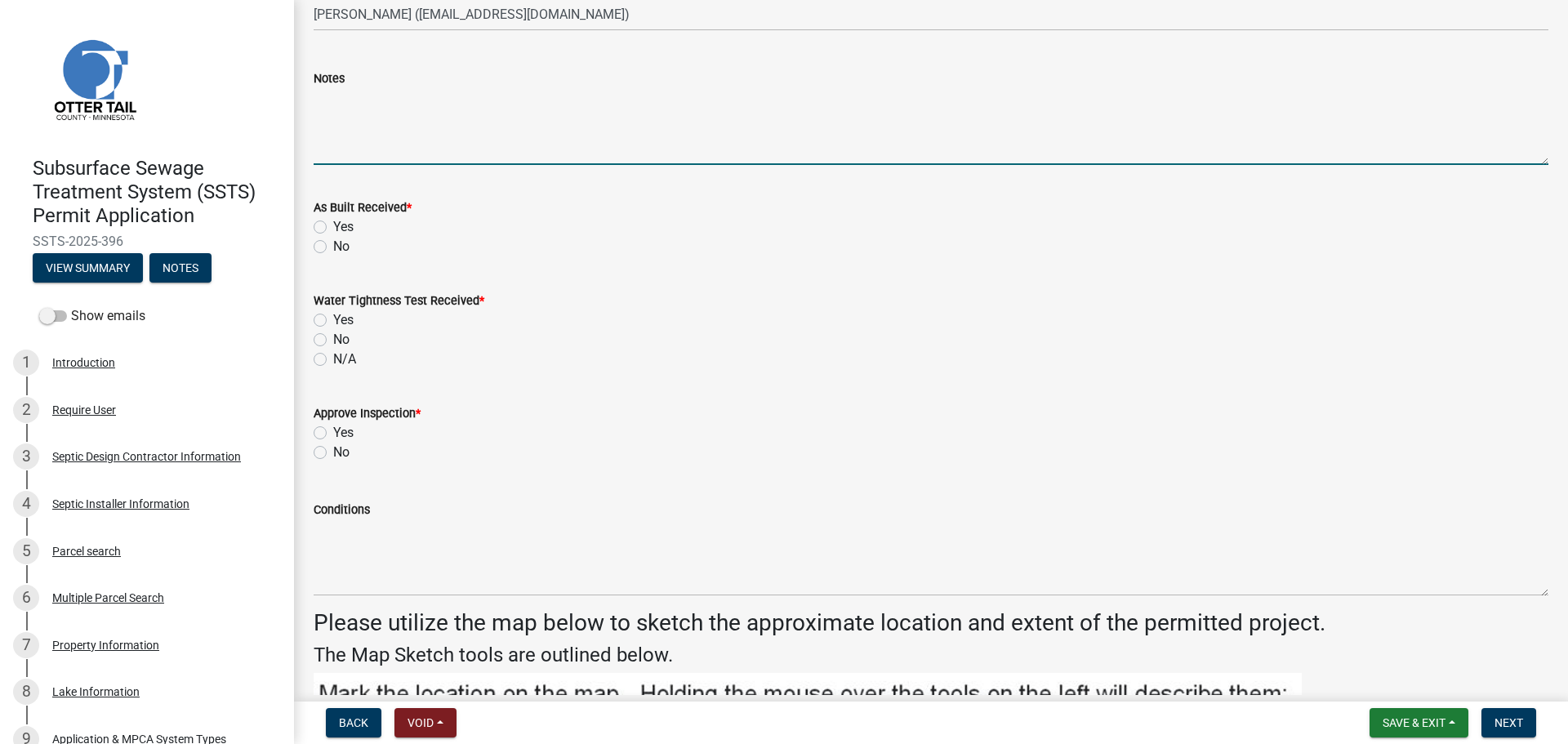
click at [457, 133] on textarea "Notes" at bounding box center [931, 127] width 1235 height 77
type textarea "Grinder tank lakeside"
click at [333, 230] on label "Yes" at bounding box center [344, 227] width 21 height 20
click at [333, 228] on input "Yes" at bounding box center [339, 222] width 10 height 10
radio input "true"
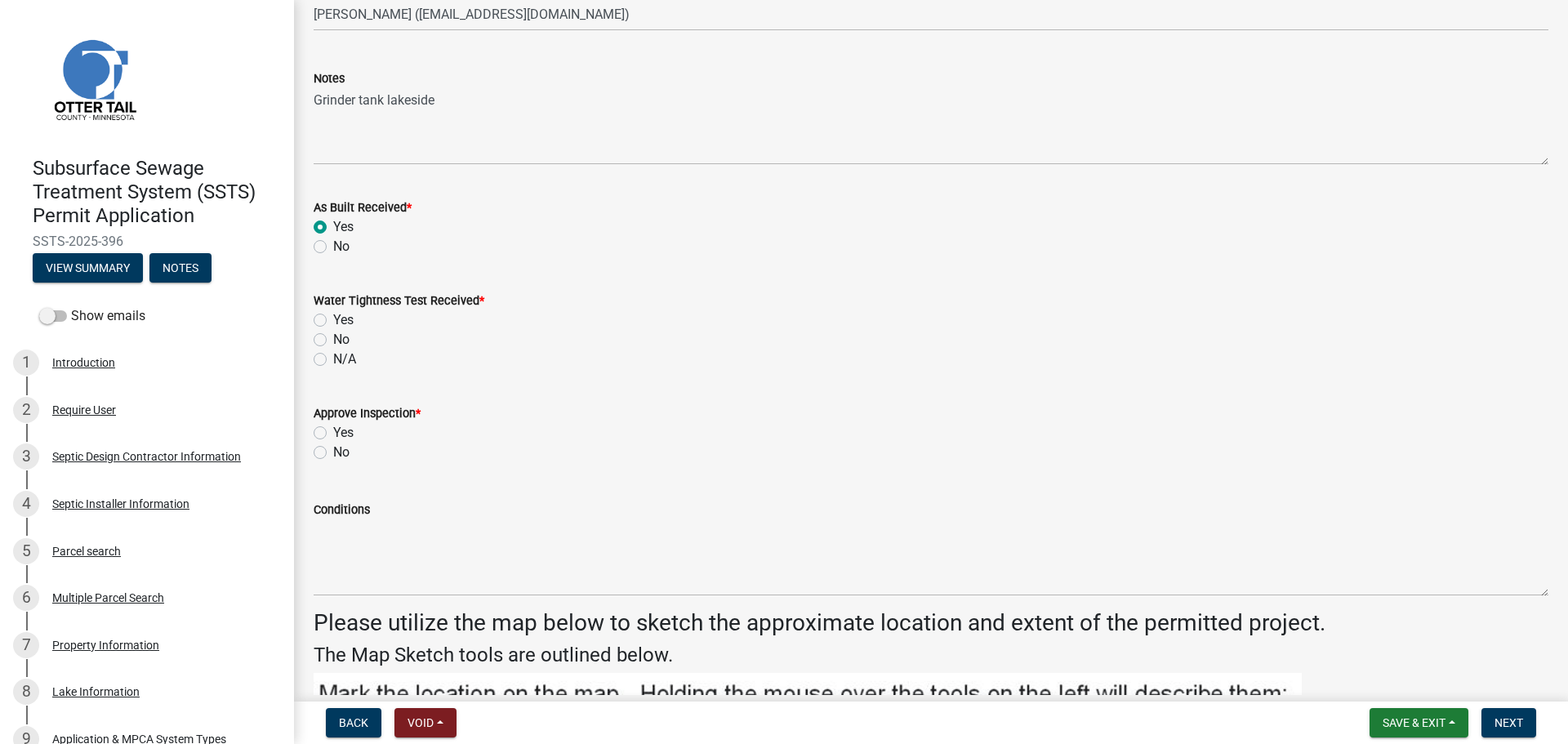
click at [333, 324] on label "Yes" at bounding box center [344, 320] width 21 height 20
click at [333, 321] on input "Yes" at bounding box center [339, 316] width 10 height 10
radio input "true"
click at [333, 432] on label "Yes" at bounding box center [344, 433] width 21 height 20
click at [333, 432] on input "Yes" at bounding box center [339, 428] width 10 height 10
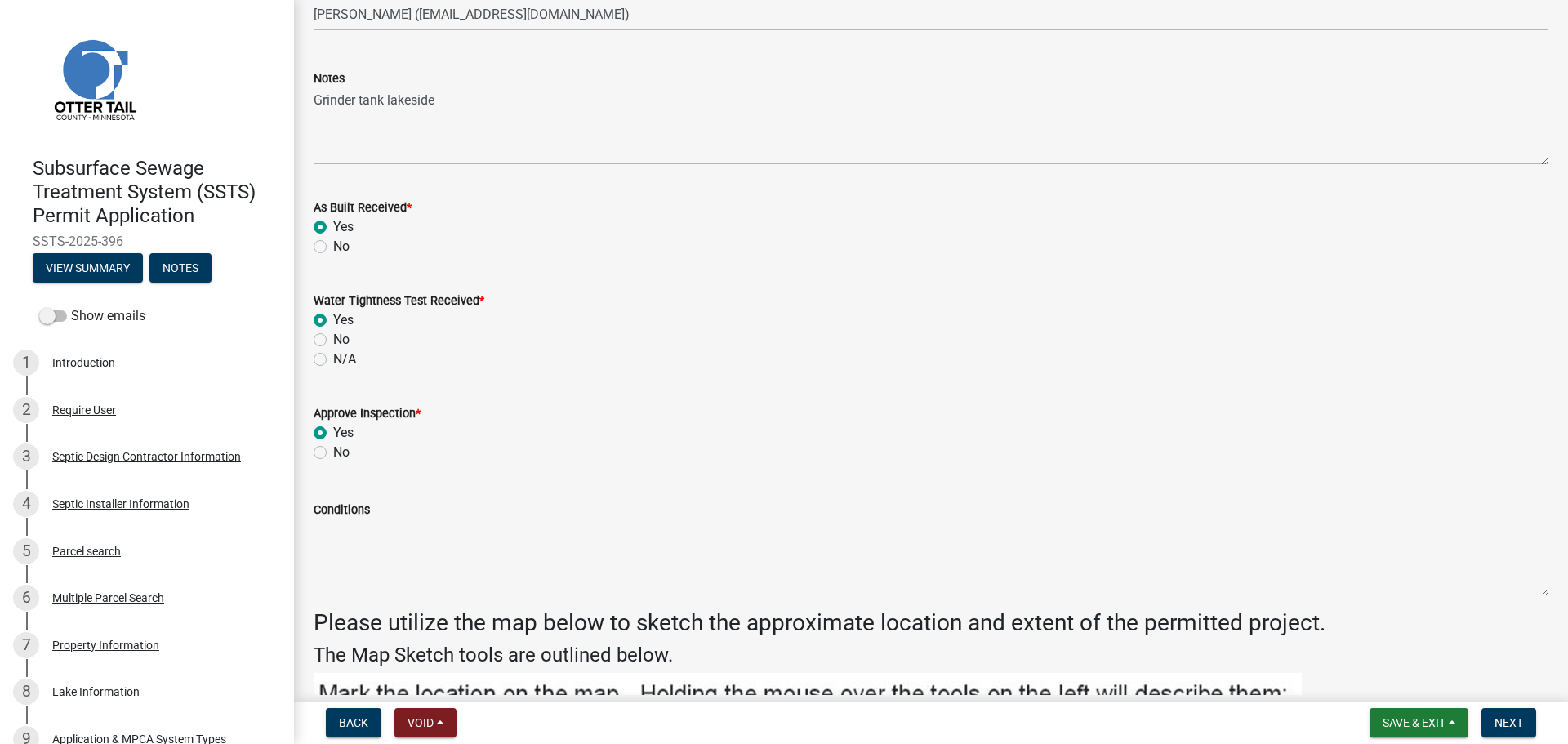
radio input "true"
click at [1512, 725] on span "Next" at bounding box center [1508, 723] width 28 height 13
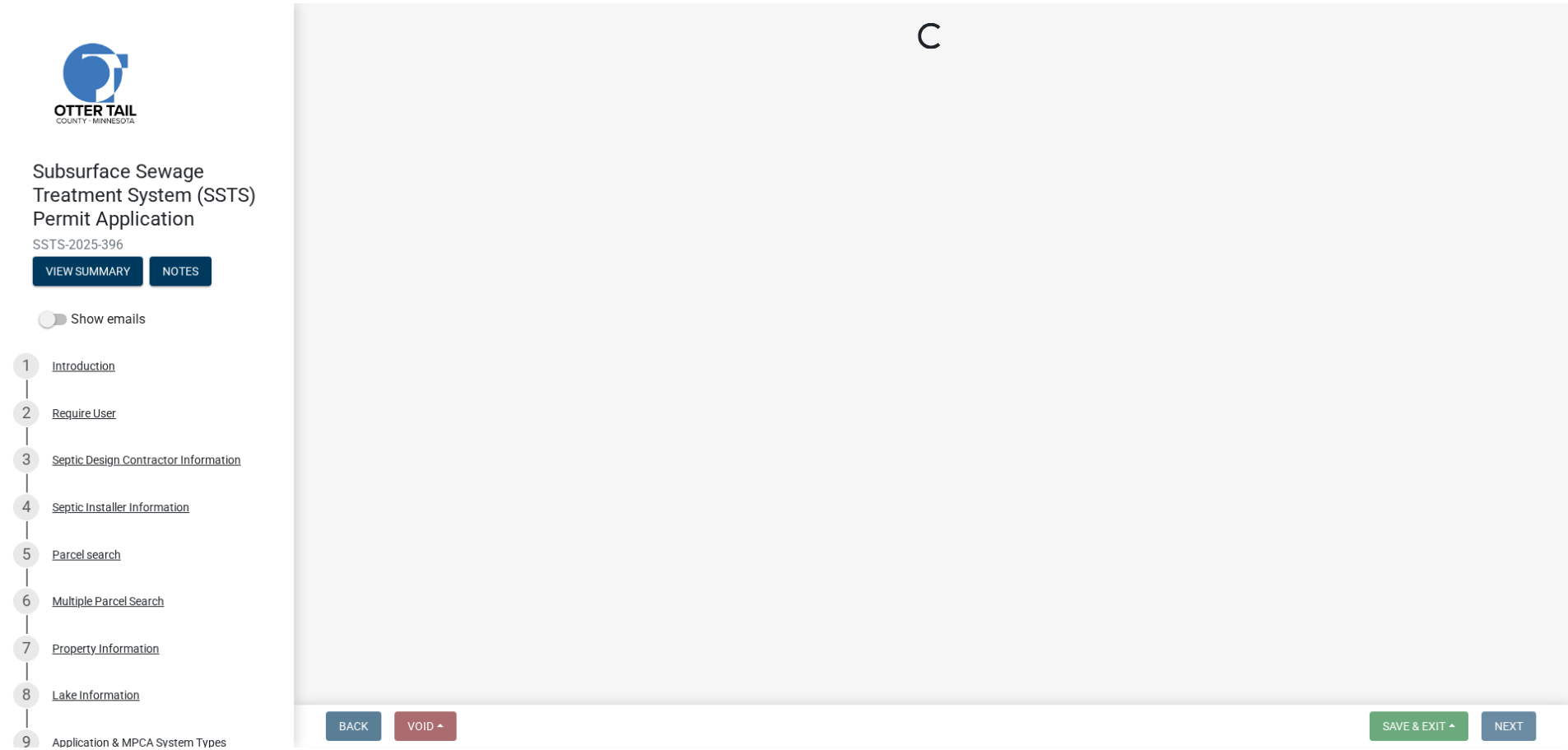
scroll to position [0, 0]
